Goal: Task Accomplishment & Management: Manage account settings

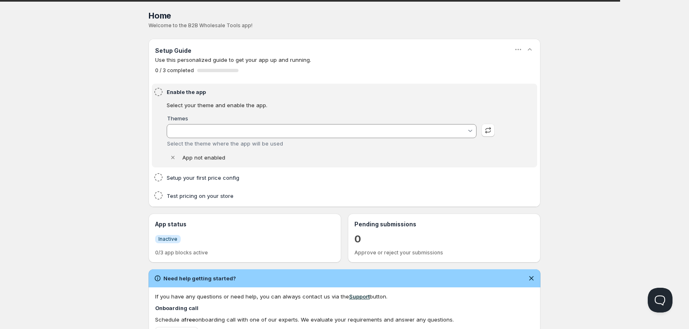
type input "test-data"
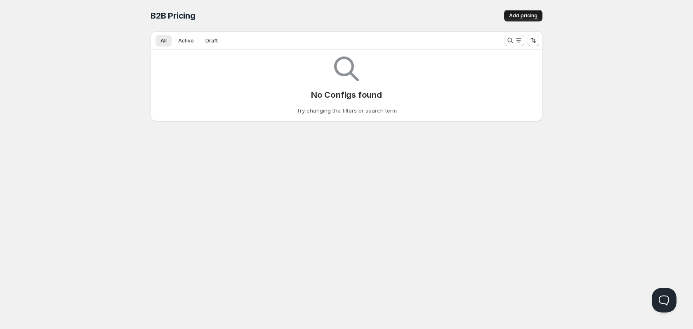
click at [520, 13] on span "Add pricing" at bounding box center [523, 15] width 28 height 7
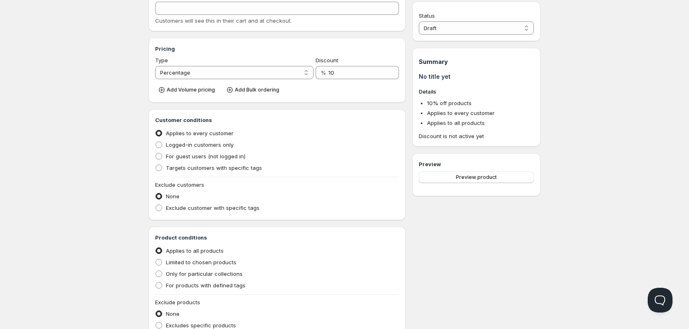
scroll to position [176, 0]
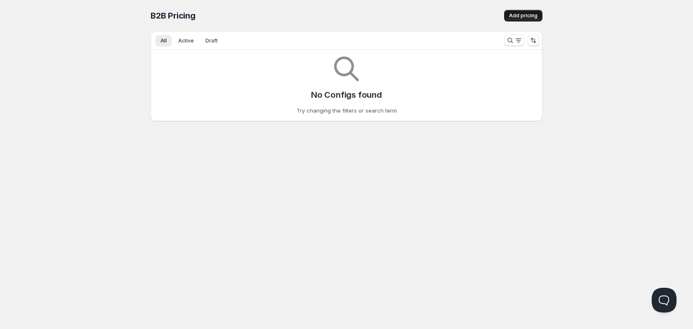
click at [530, 20] on button "Add pricing" at bounding box center [523, 16] width 38 height 12
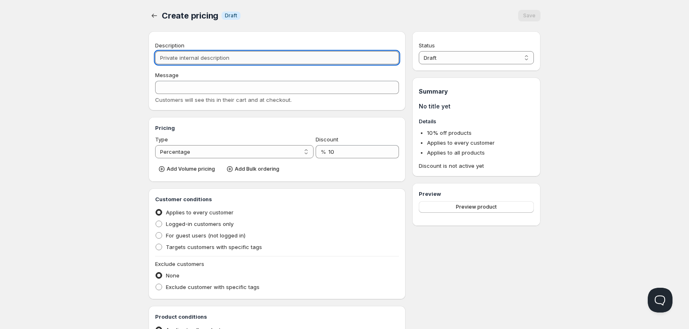
click at [190, 58] on input "Description" at bounding box center [277, 57] width 244 height 13
type input "T"
type input "Te"
type input "TE"
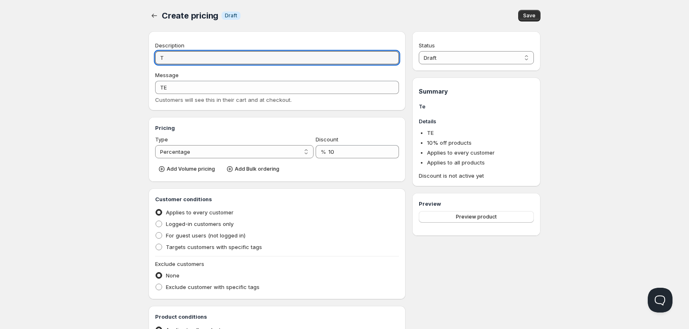
type input "Té"
type input "TÉ"
type input "Test"
type input "TEST"
type input "Test1"
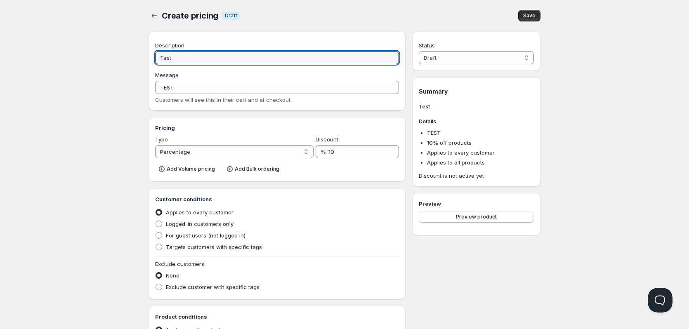
type input "TEST1"
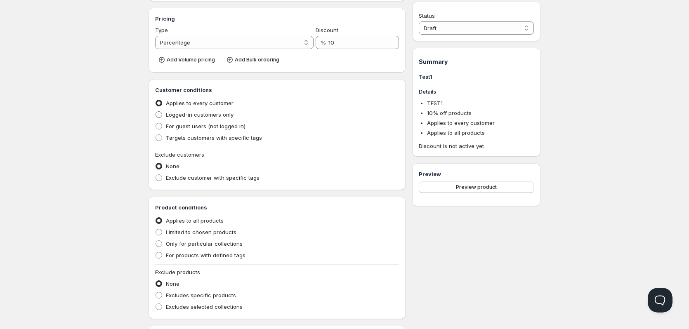
scroll to position [124, 0]
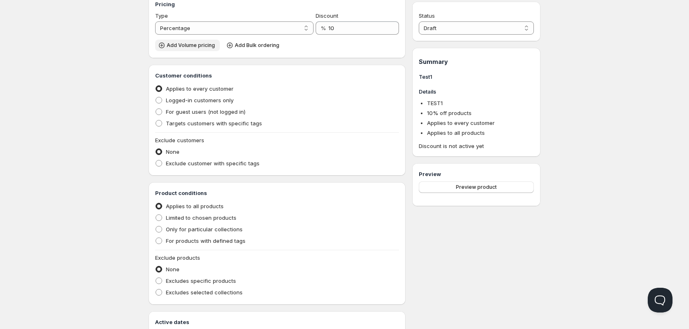
type input "Test1"
click at [190, 47] on span "Add Volume pricing" at bounding box center [191, 45] width 48 height 7
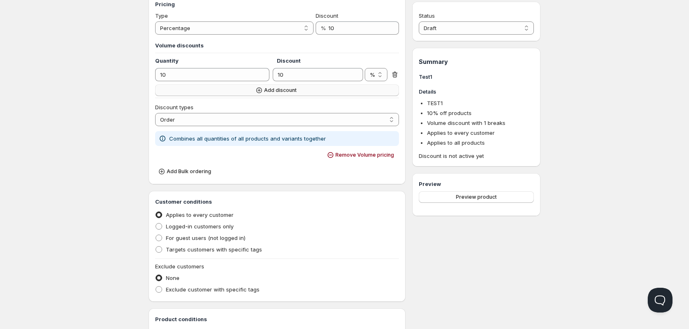
click at [229, 89] on button "Add discount" at bounding box center [277, 91] width 244 height 12
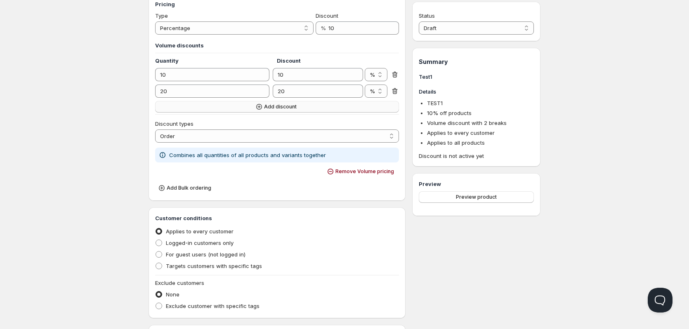
click at [224, 109] on button "Add discount" at bounding box center [277, 107] width 244 height 12
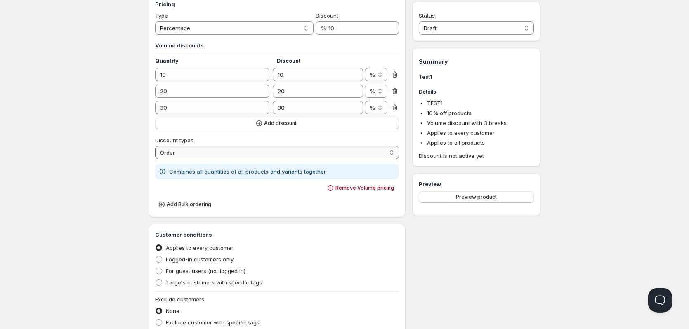
click at [204, 153] on select "Order Product Variant Item" at bounding box center [277, 152] width 244 height 13
click at [432, 27] on select "Draft Active" at bounding box center [476, 27] width 115 height 13
select select "1"
click at [419, 21] on select "Draft Active" at bounding box center [476, 27] width 115 height 13
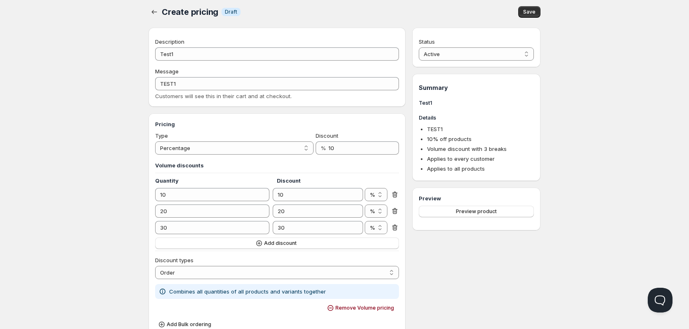
scroll to position [0, 0]
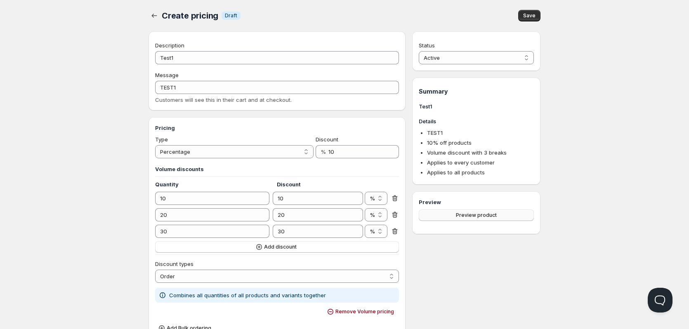
click at [461, 213] on span "Preview product" at bounding box center [476, 215] width 41 height 7
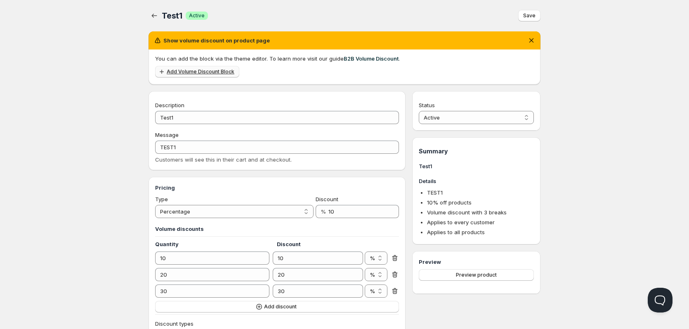
click at [205, 72] on span "Add Volume Discount Block" at bounding box center [201, 71] width 68 height 7
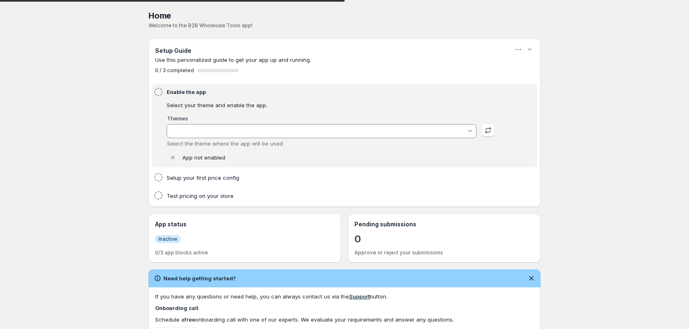
type input "test-data"
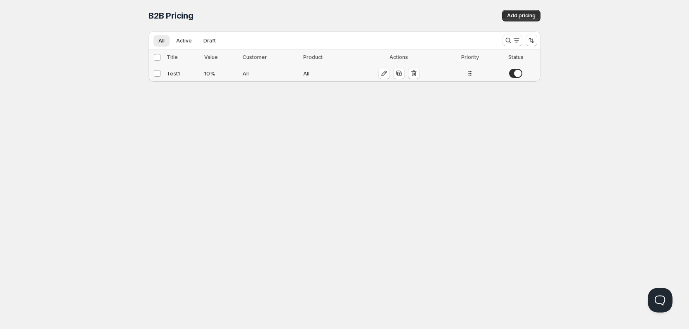
click at [234, 75] on div "10 %" at bounding box center [220, 73] width 33 height 8
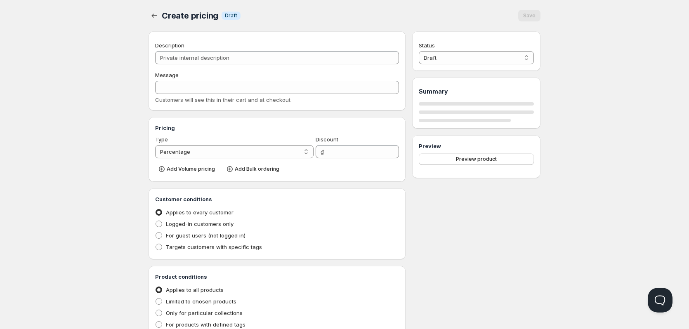
type input "Test1"
type input "TEST1"
type input "10"
radio input "true"
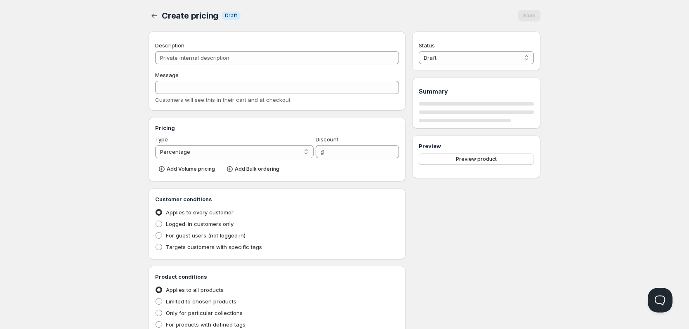
select select "1"
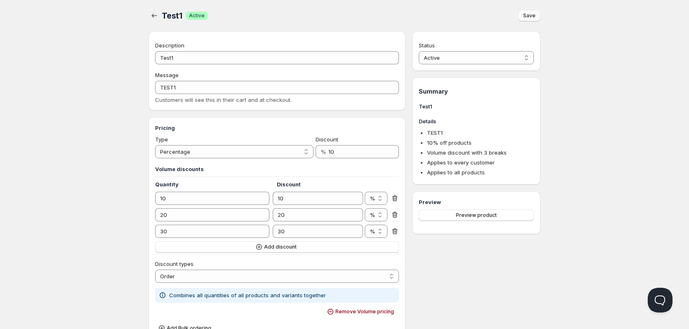
click at [524, 14] on span "Save" at bounding box center [529, 15] width 12 height 7
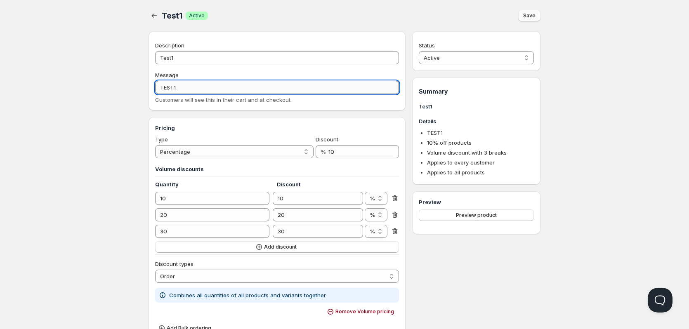
click at [304, 89] on input "TEST1" at bounding box center [277, 87] width 244 height 13
type input "TEST1s"
click at [536, 19] on button "Save" at bounding box center [529, 16] width 22 height 12
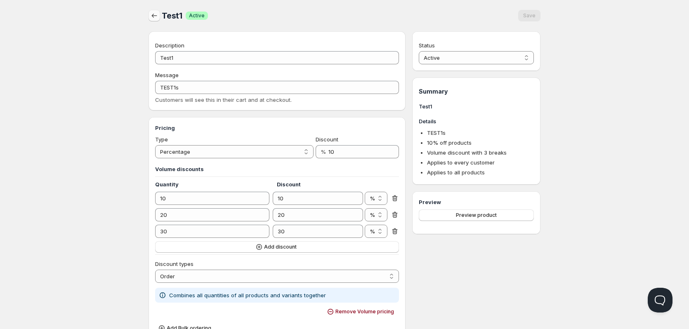
click at [156, 20] on button "button" at bounding box center [154, 16] width 12 height 12
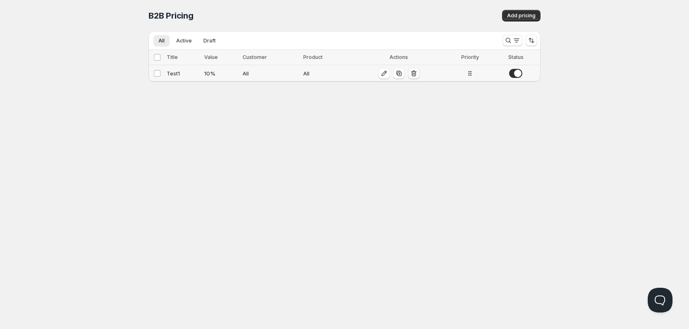
click at [411, 76] on icon "button" at bounding box center [413, 74] width 5 height 6
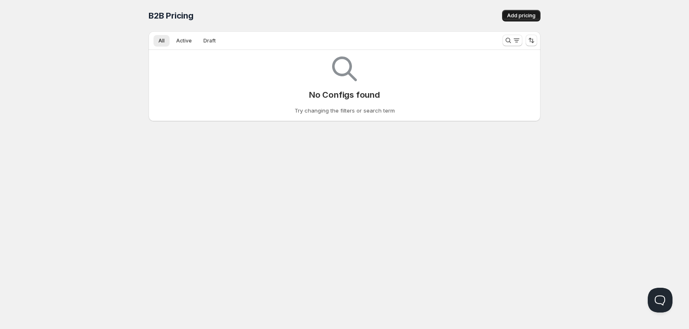
click at [510, 14] on span "Add pricing" at bounding box center [521, 15] width 28 height 7
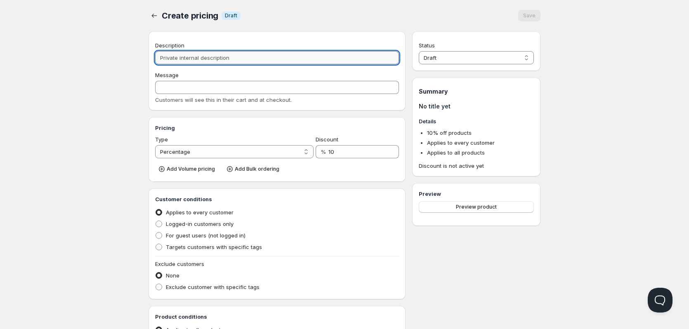
click at [258, 57] on input "Description" at bounding box center [277, 57] width 244 height 13
type input "T"
type input "Te"
type input "TE"
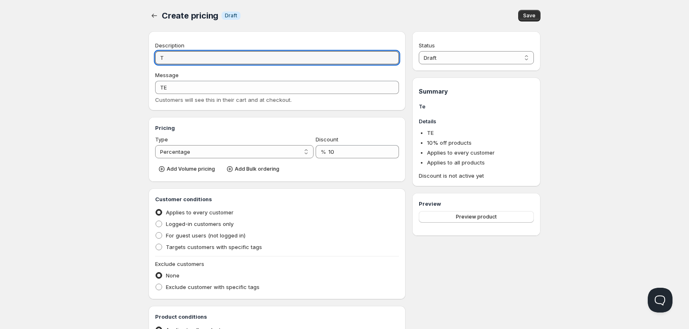
type input "Té"
type input "TÉ"
type input "Test"
type input "TEST"
type input "Test_"
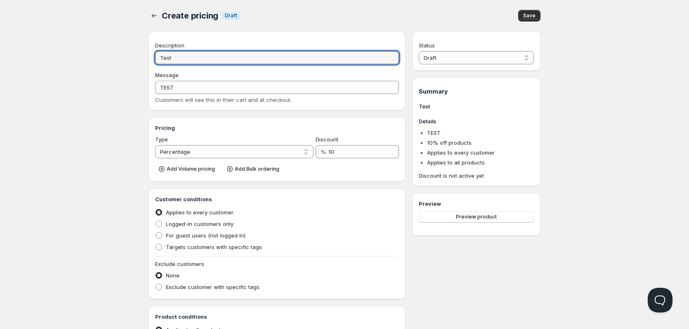
type input "TEST_"
type input "Test_1"
type input "TEST_1"
type input "Test_1"
click at [185, 170] on span "Add Volume pricing" at bounding box center [191, 169] width 48 height 7
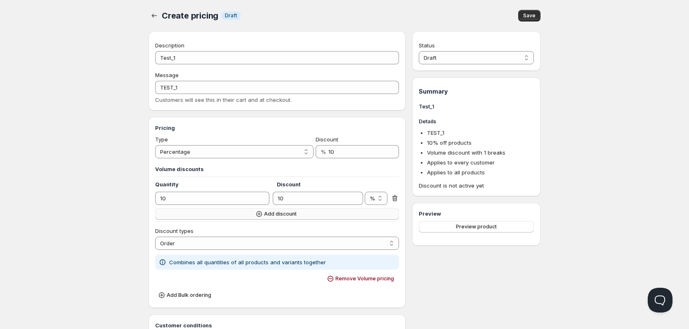
click at [190, 218] on button "Add discount" at bounding box center [277, 214] width 244 height 12
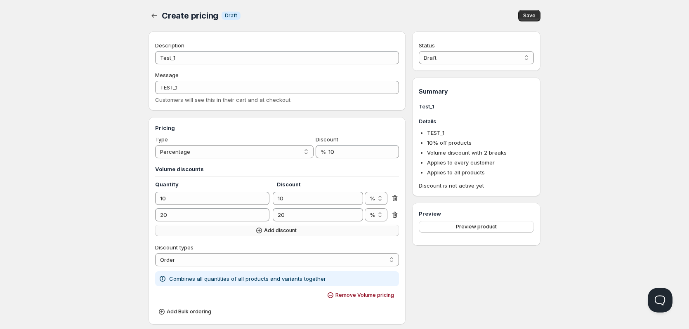
click at [197, 234] on button "Add discount" at bounding box center [277, 231] width 244 height 12
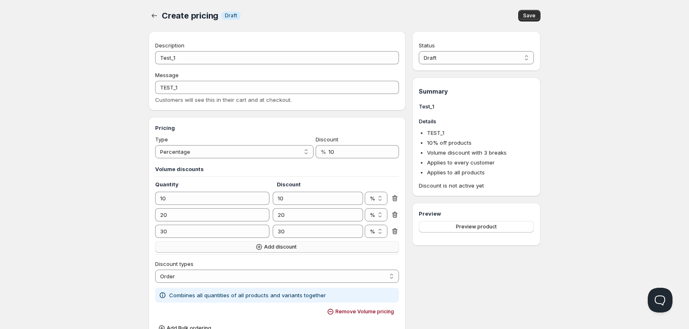
click at [198, 251] on button "Add discount" at bounding box center [277, 247] width 244 height 12
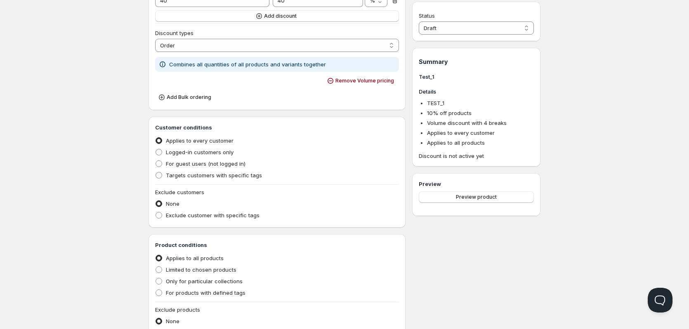
scroll to position [352, 0]
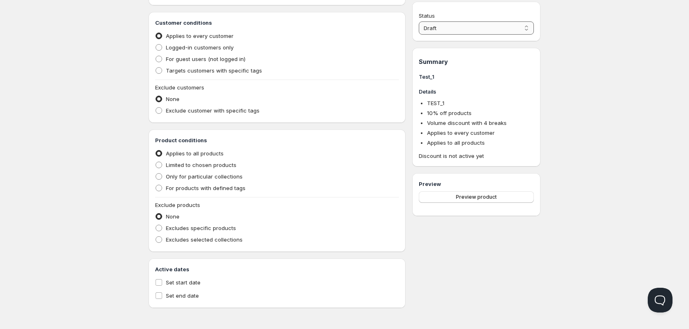
click at [457, 28] on select "Draft Active" at bounding box center [476, 27] width 115 height 13
select select "1"
click at [419, 21] on select "Draft Active" at bounding box center [476, 27] width 115 height 13
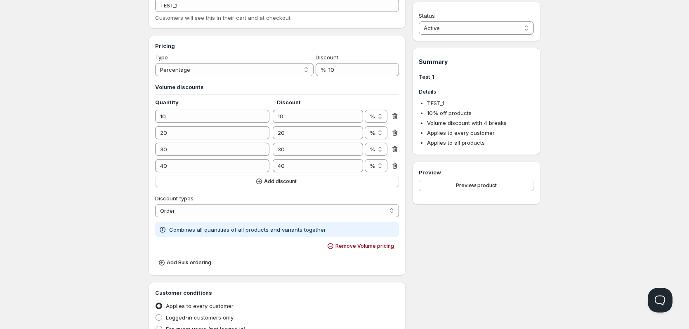
scroll to position [0, 0]
